Goal: Obtain resource: Download file/media

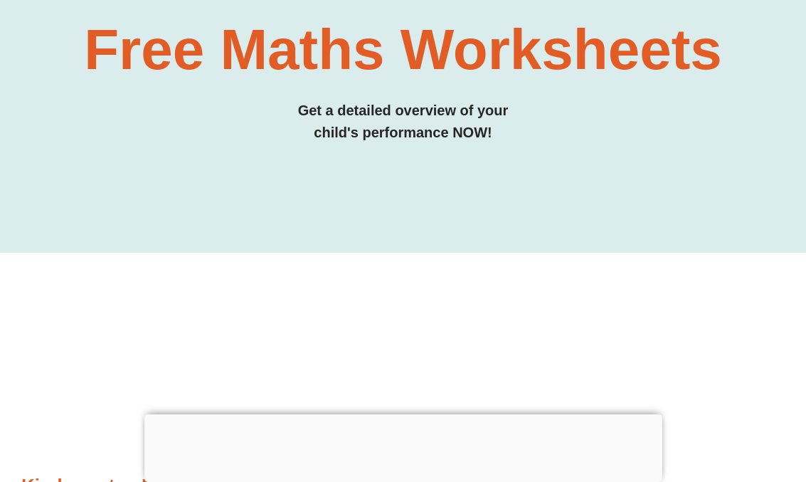
scroll to position [209, 0]
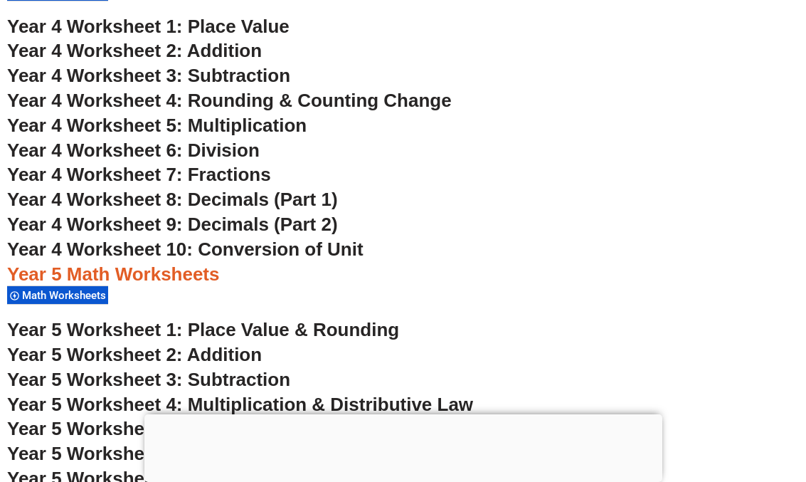
scroll to position [2696, 0]
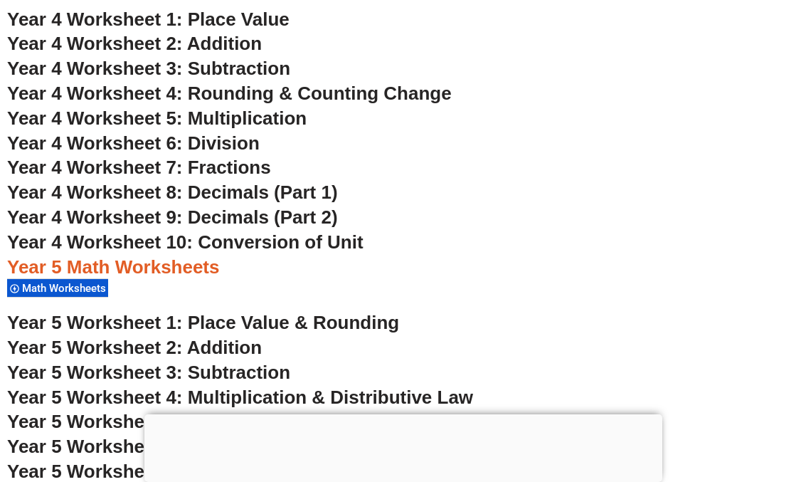
click at [212, 169] on span "Year 4 Worksheet 7: Fractions" at bounding box center [139, 167] width 264 height 21
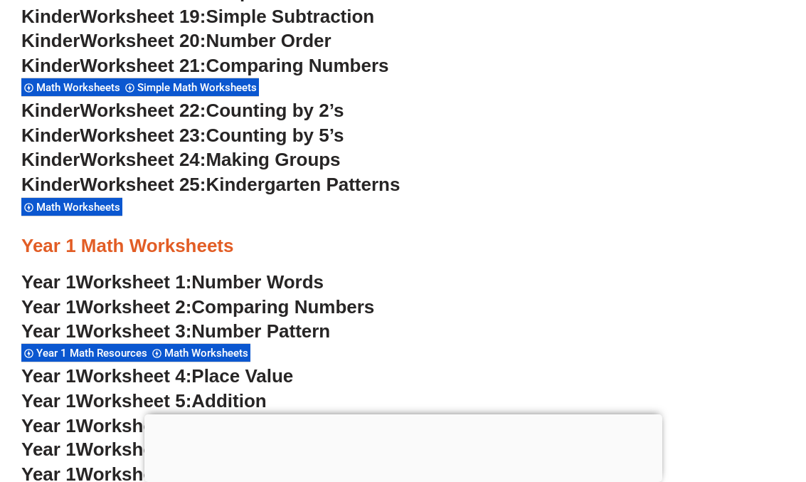
scroll to position [1145, 0]
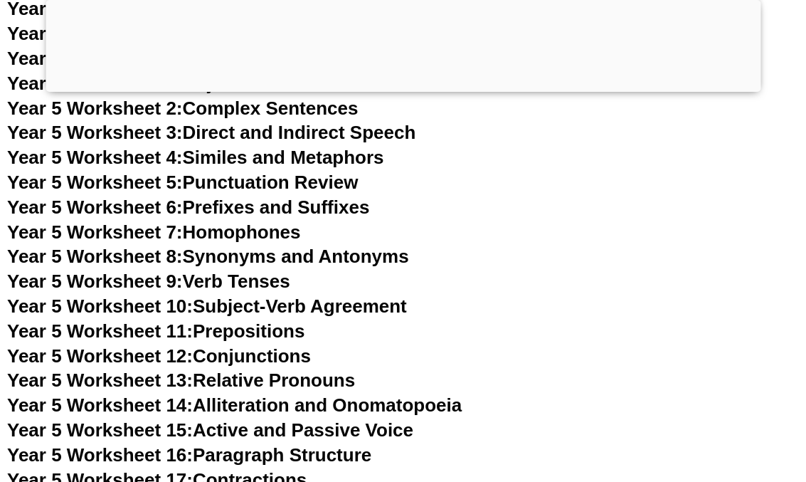
scroll to position [7131, 0]
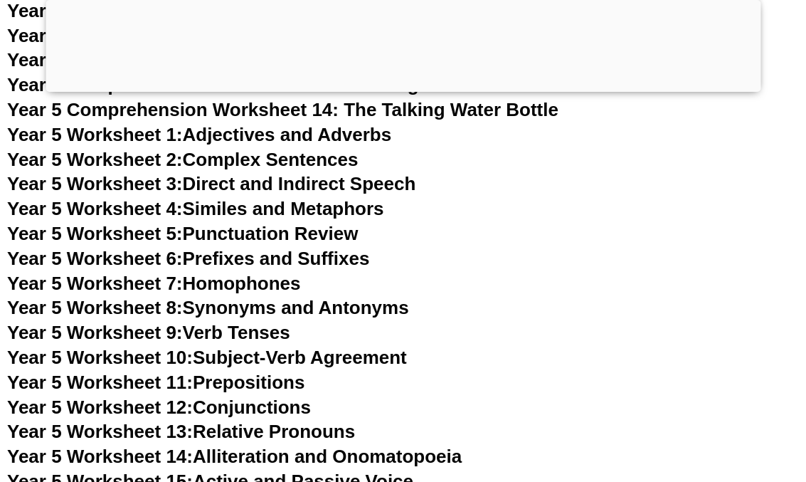
click at [406, 88] on div at bounding box center [403, 88] width 715 height 0
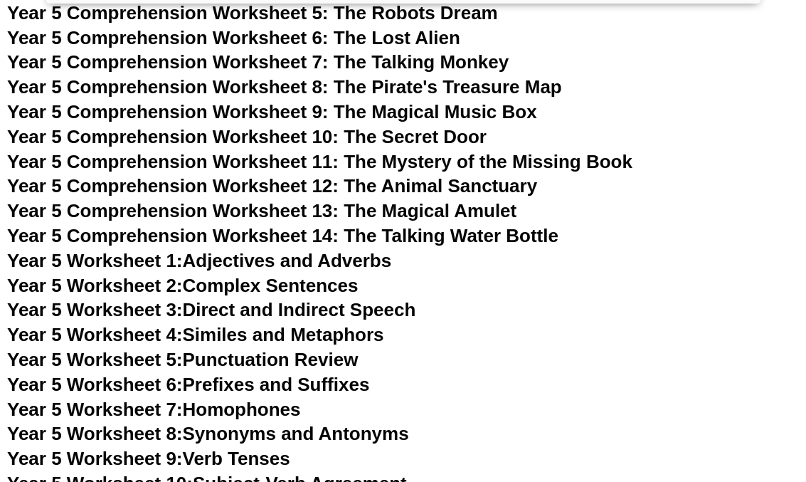
scroll to position [6989, 0]
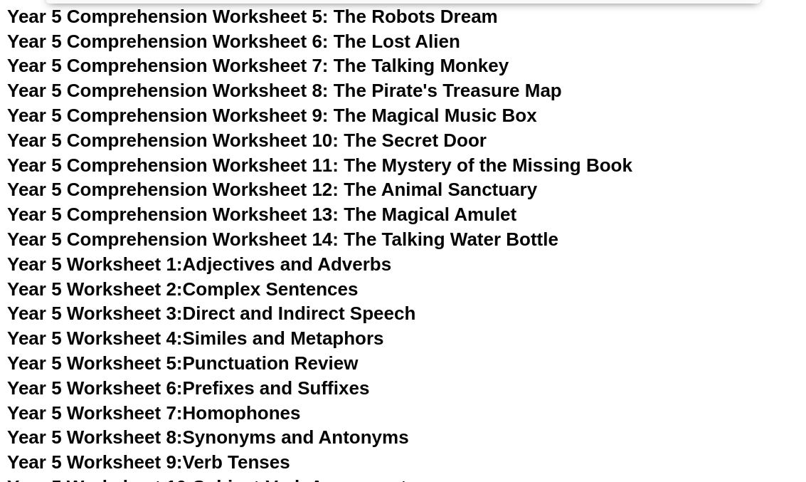
click at [355, 117] on span "Year 5 Comprehension Worksheet 9: The Magical Music Box" at bounding box center [272, 115] width 530 height 21
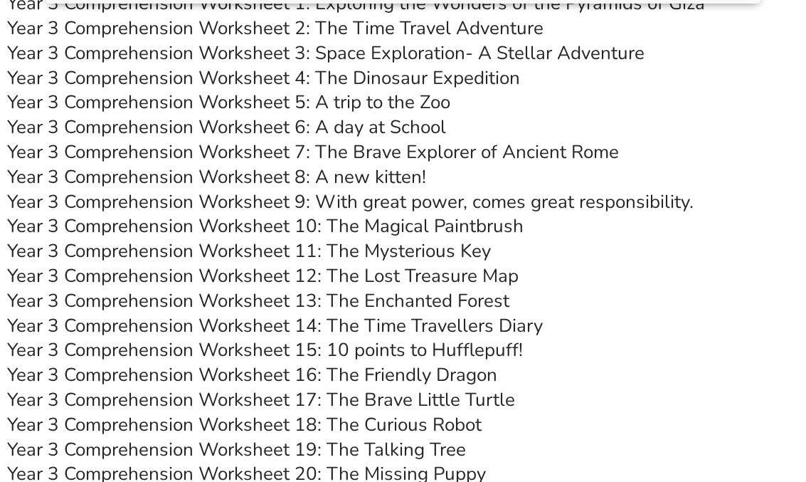
scroll to position [4762, 0]
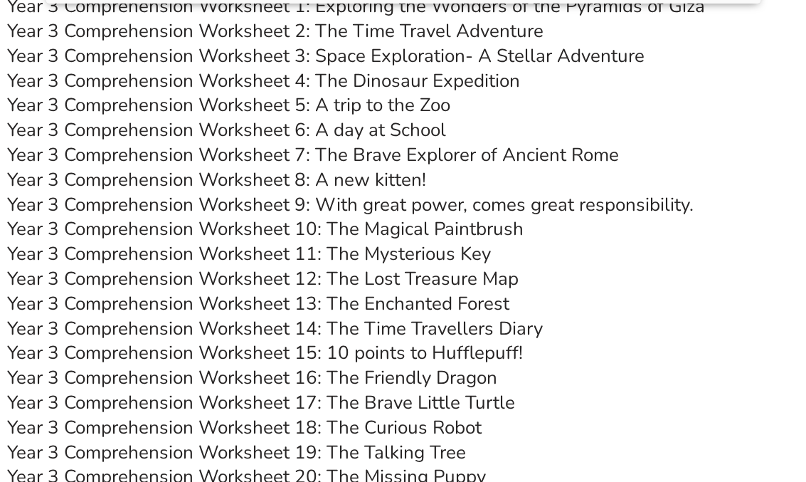
click at [347, 180] on link "Year 3 Comprehension Worksheet 8: A new kitten!" at bounding box center [216, 179] width 419 height 25
